Goal: Navigation & Orientation: Understand site structure

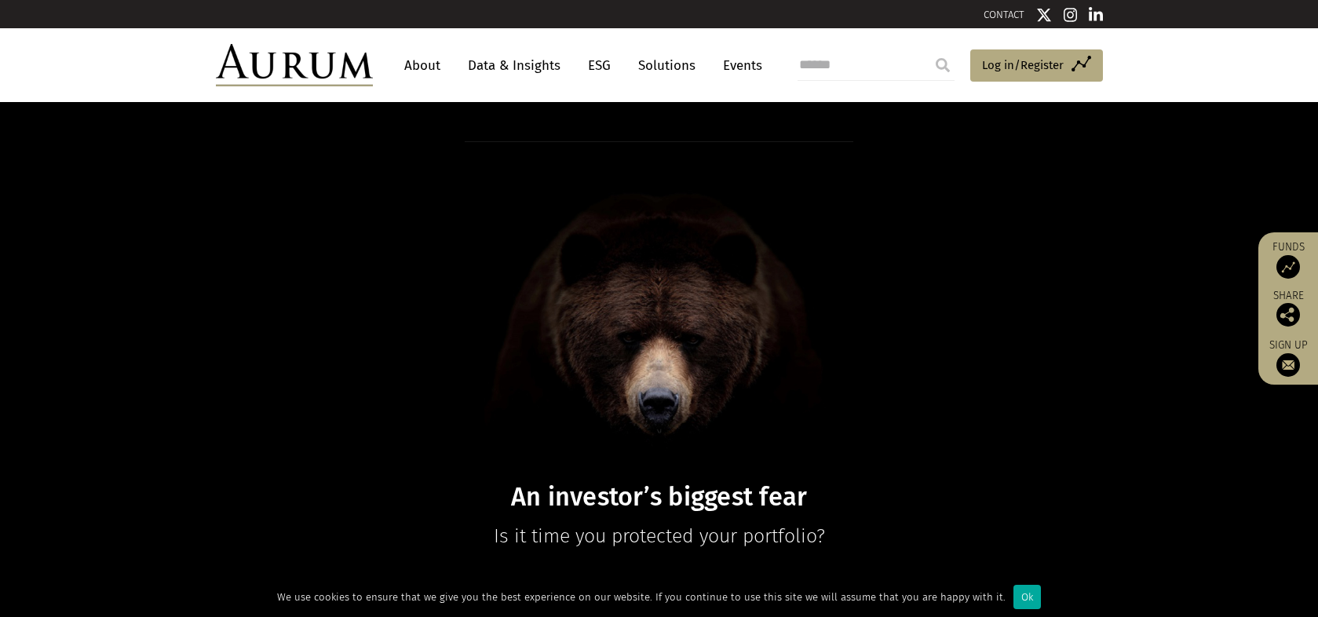
click at [421, 63] on link "About" at bounding box center [423, 65] width 52 height 29
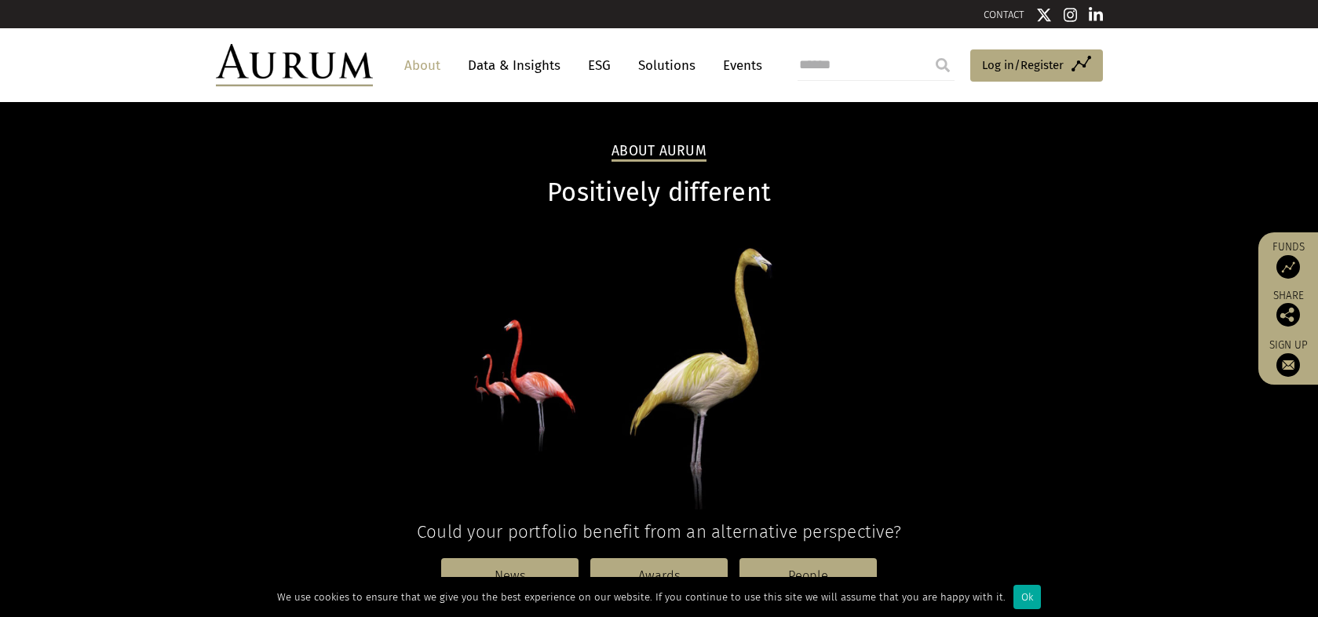
click at [501, 69] on link "Data & Insights" at bounding box center [514, 65] width 108 height 29
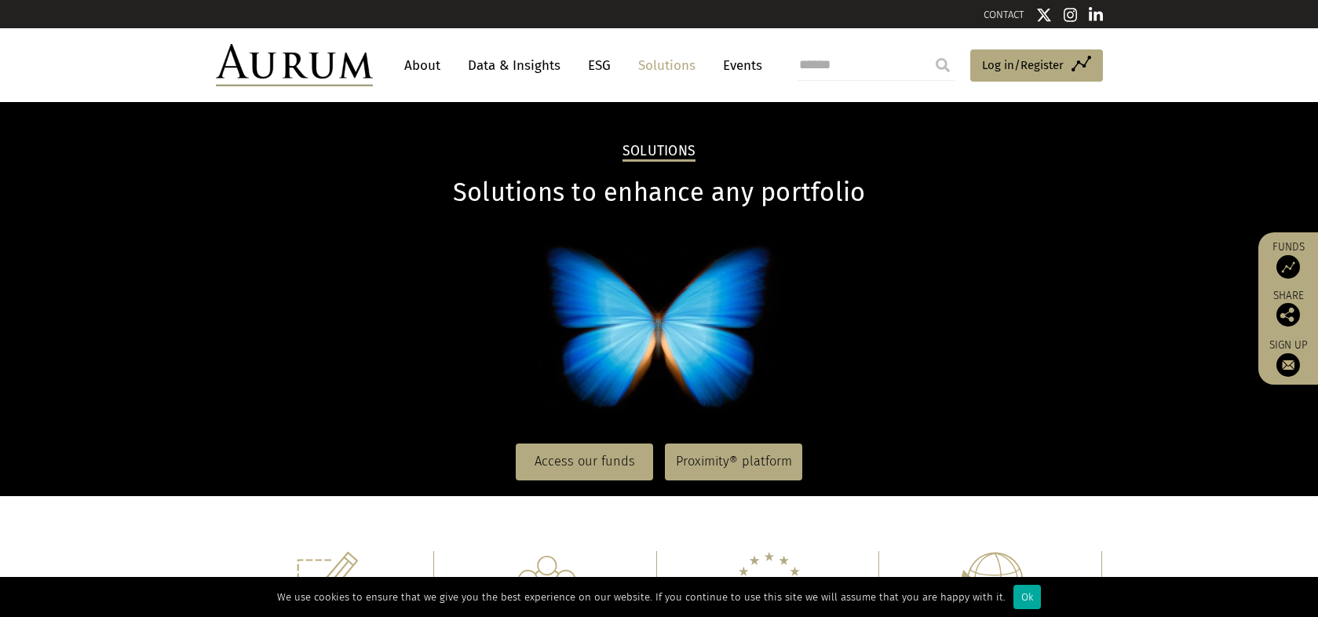
click at [734, 71] on link "Events" at bounding box center [738, 65] width 47 height 29
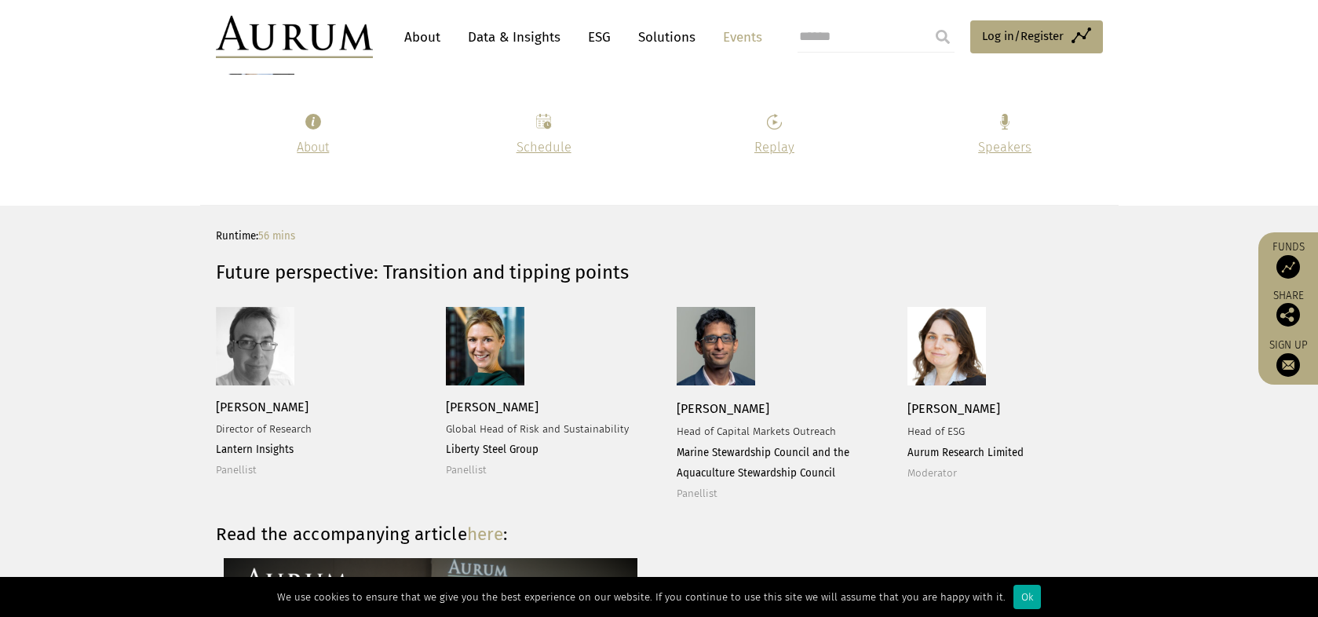
scroll to position [1884, 0]
